Goal: Task Accomplishment & Management: Use online tool/utility

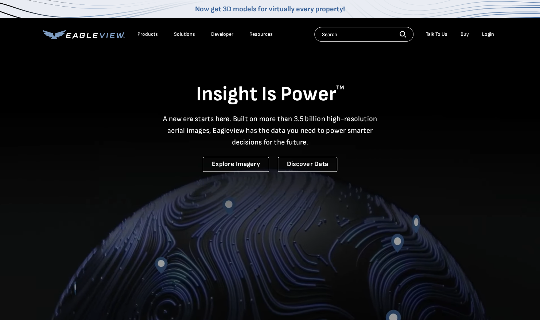
click at [490, 37] on div "Login" at bounding box center [488, 34] width 12 height 7
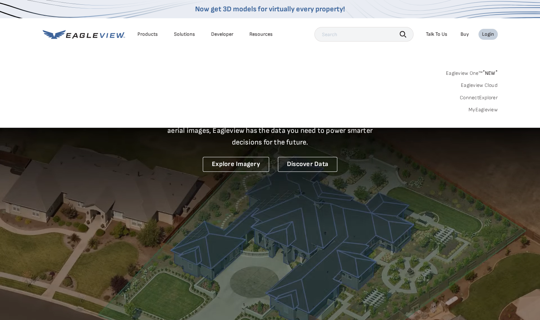
click at [493, 109] on link "MyEagleview" at bounding box center [483, 110] width 29 height 7
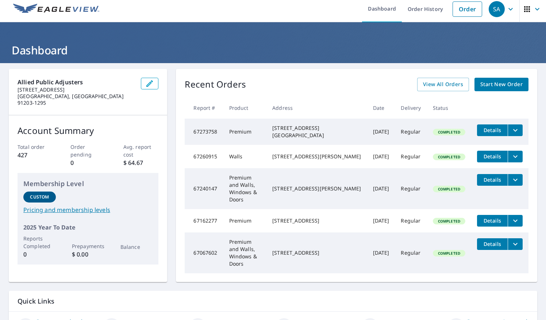
scroll to position [5, 0]
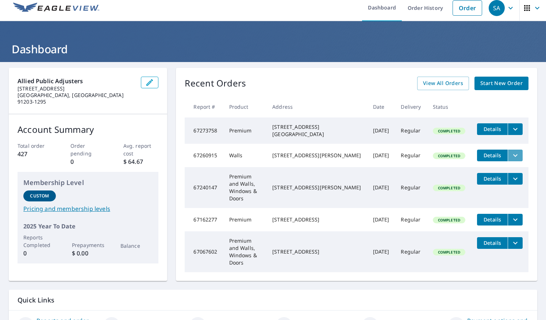
click at [511, 157] on icon "filesDropdownBtn-67260915" at bounding box center [515, 155] width 9 height 9
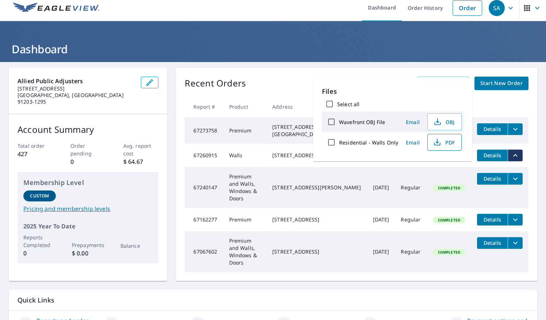
click at [442, 145] on span "PDF" at bounding box center [443, 142] width 23 height 9
